Goal: Task Accomplishment & Management: Use online tool/utility

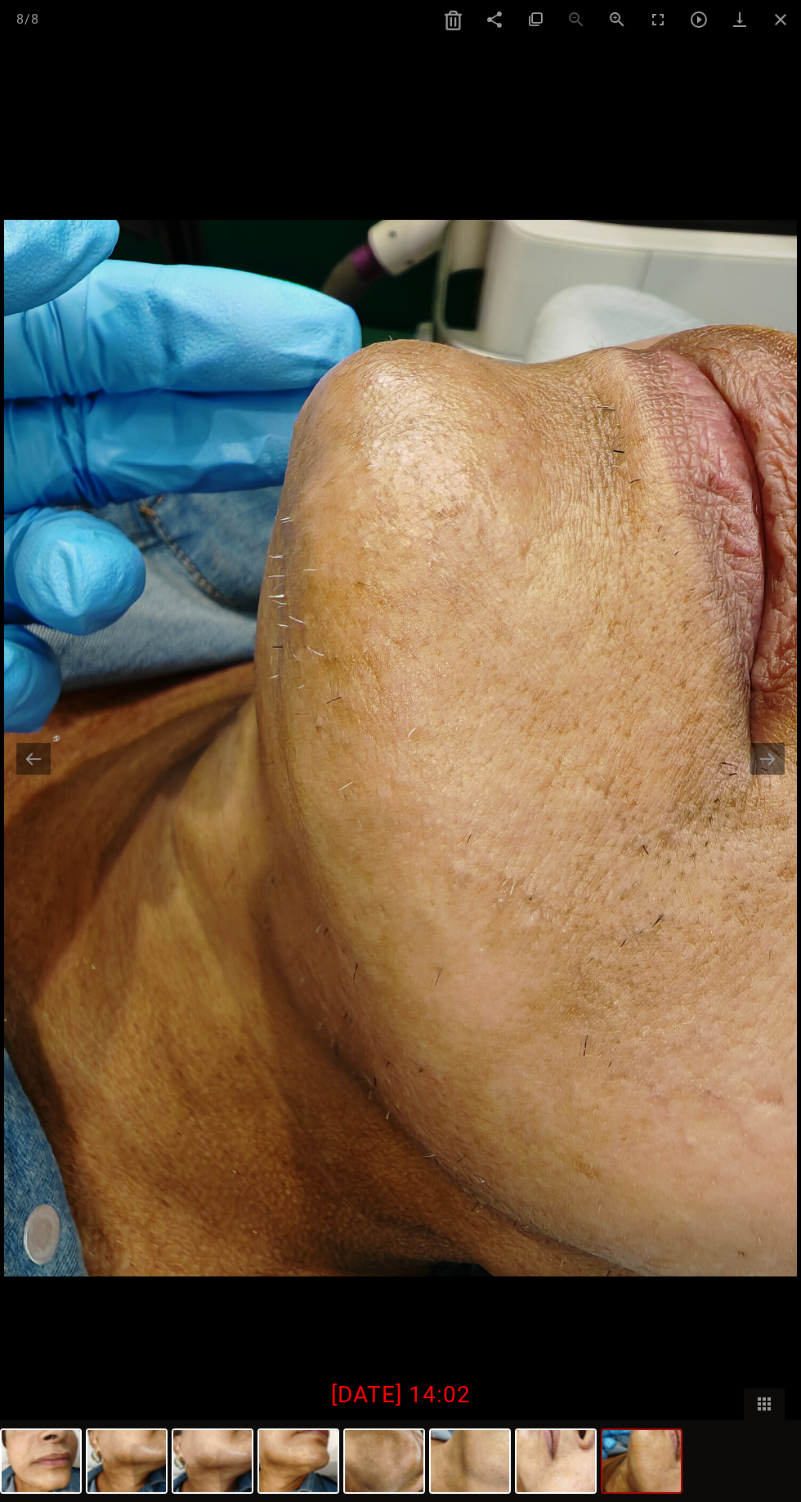
select select "**"
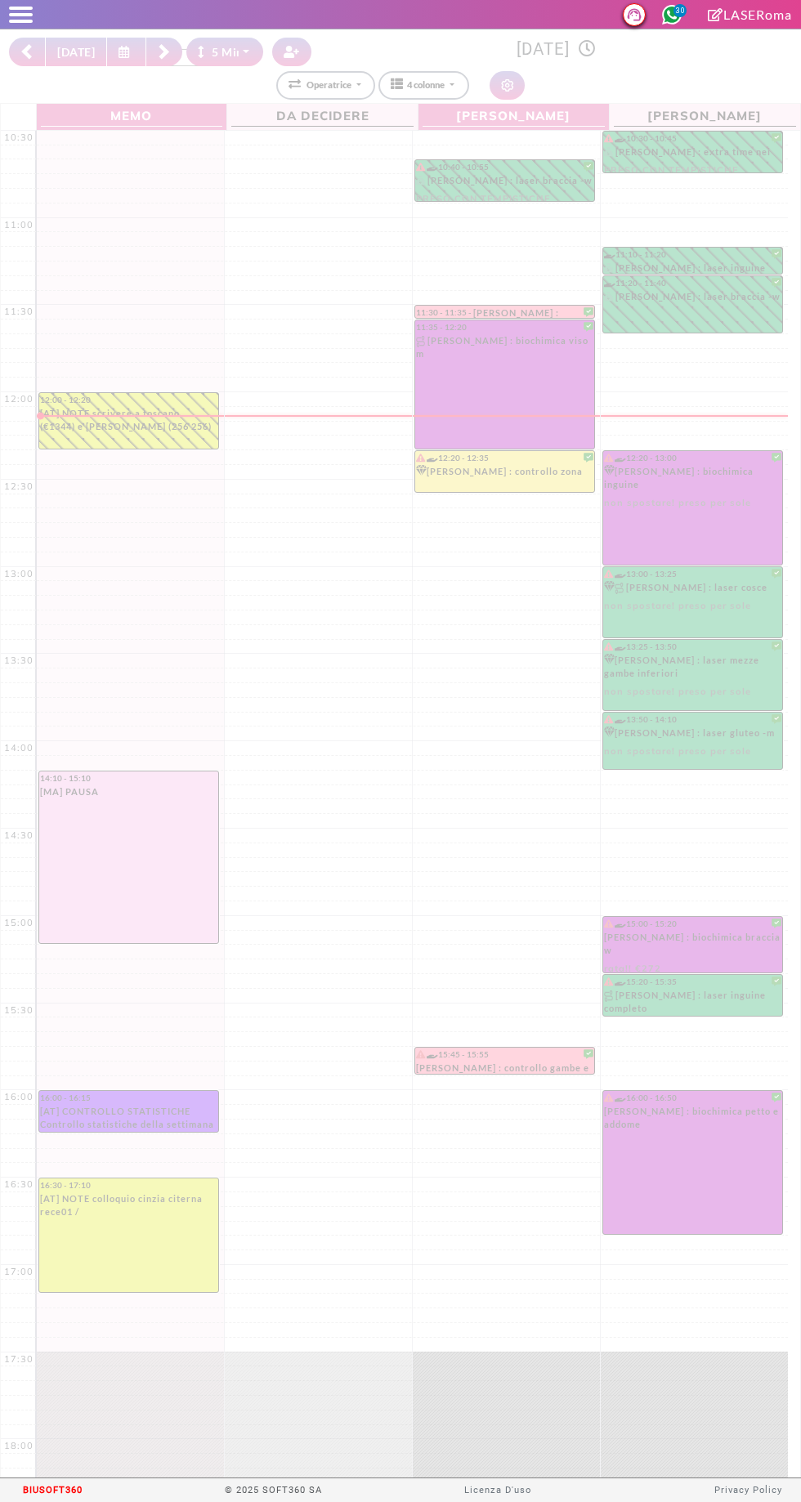
select select "*"
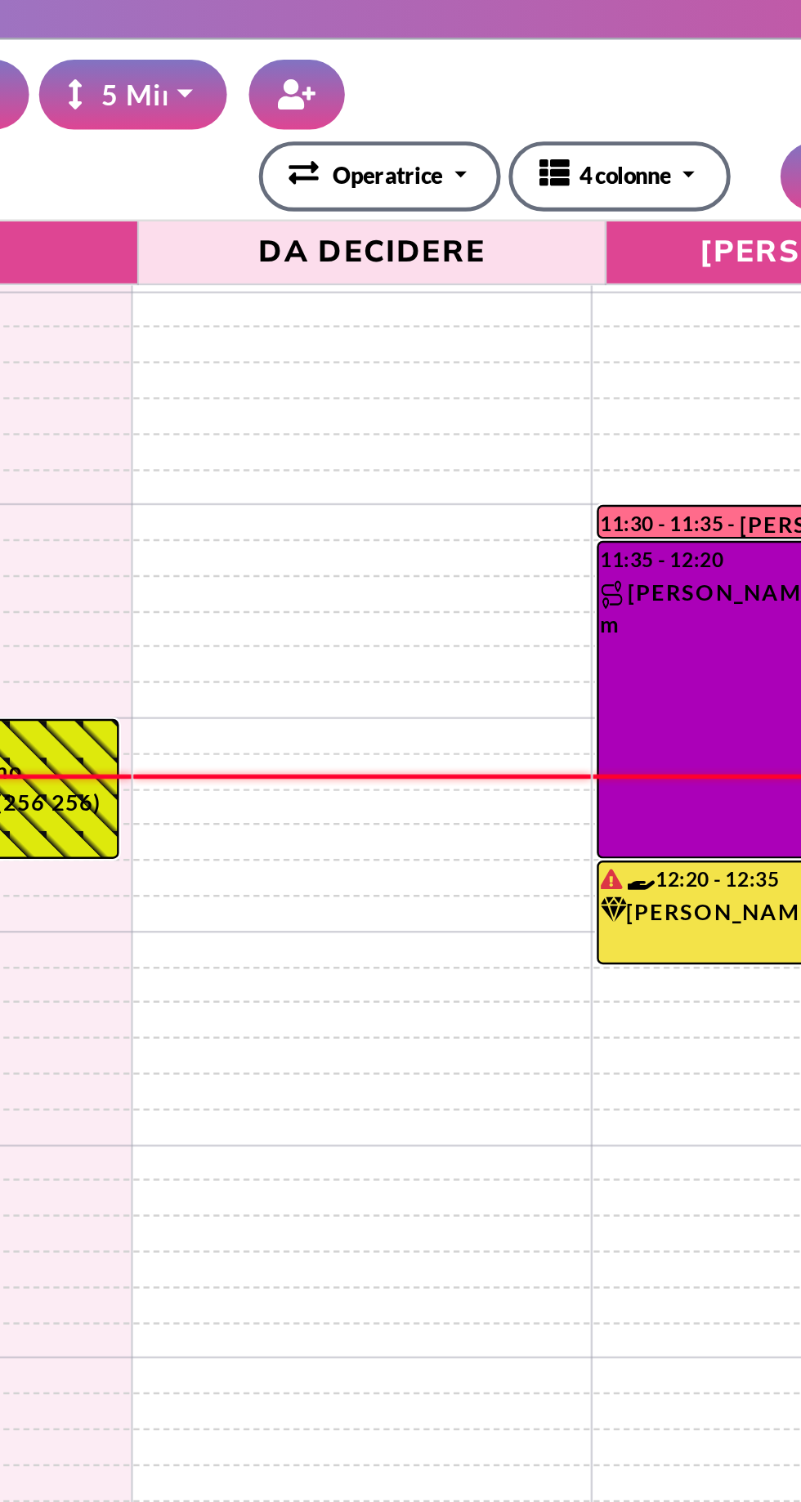
scroll to position [78, 0]
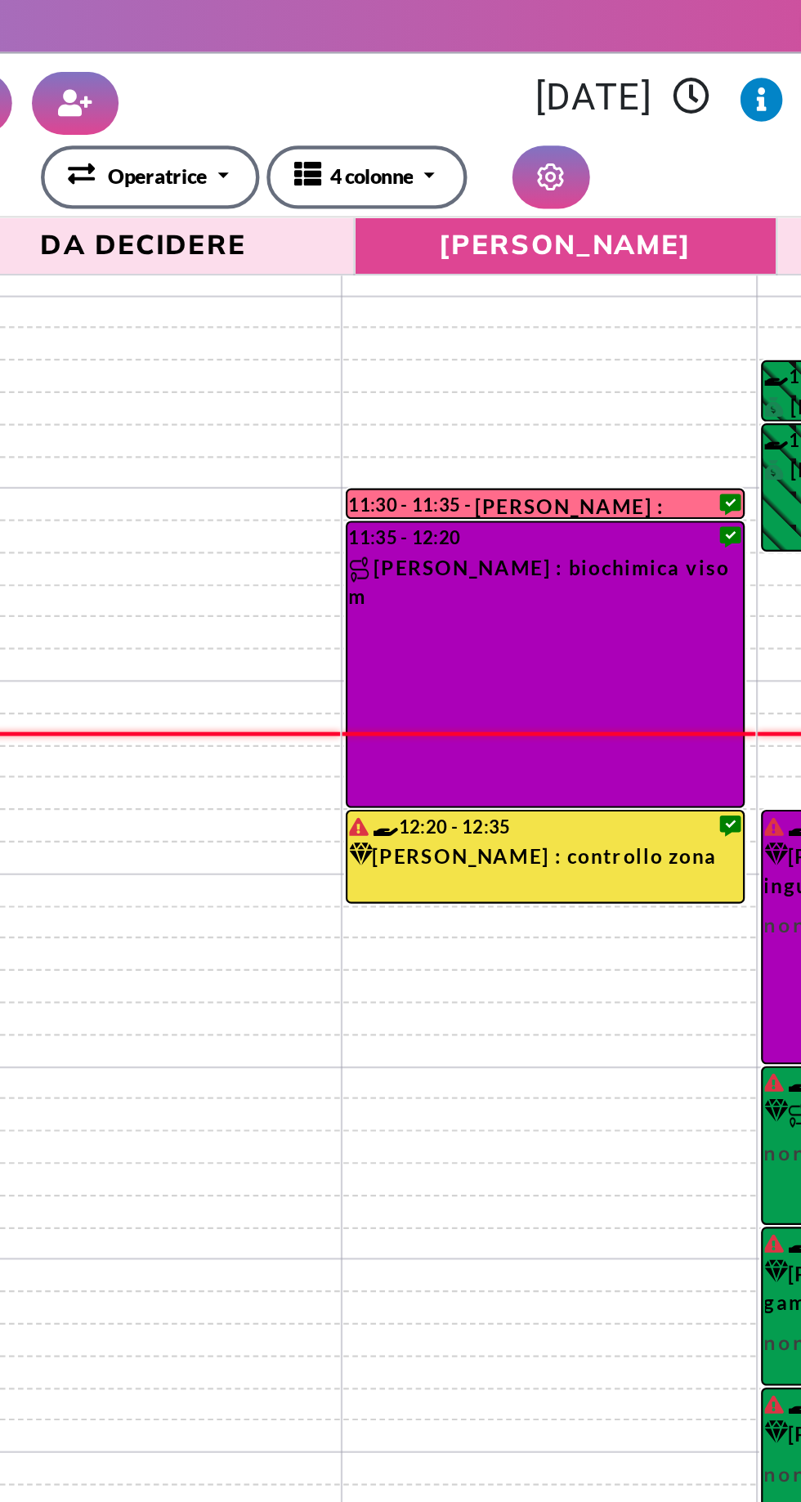
select select "*"
